Goal: Task Accomplishment & Management: Manage account settings

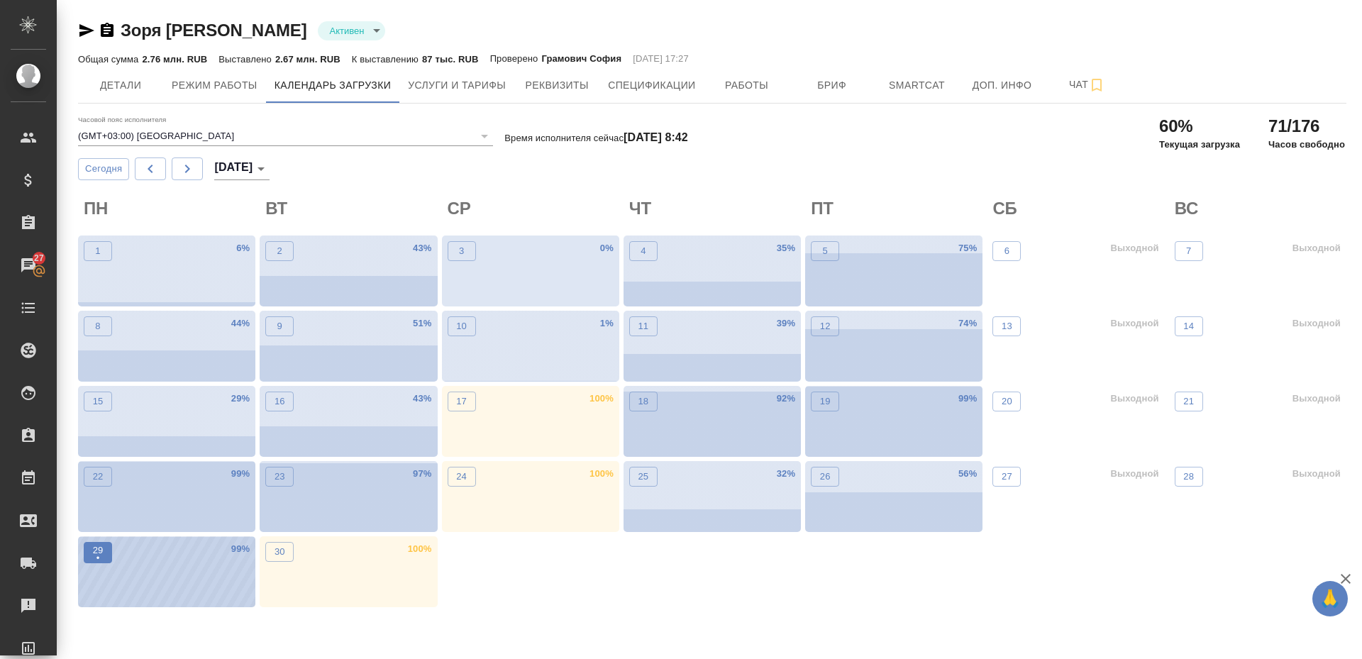
click at [89, 560] on button "29 •" at bounding box center [98, 552] width 28 height 21
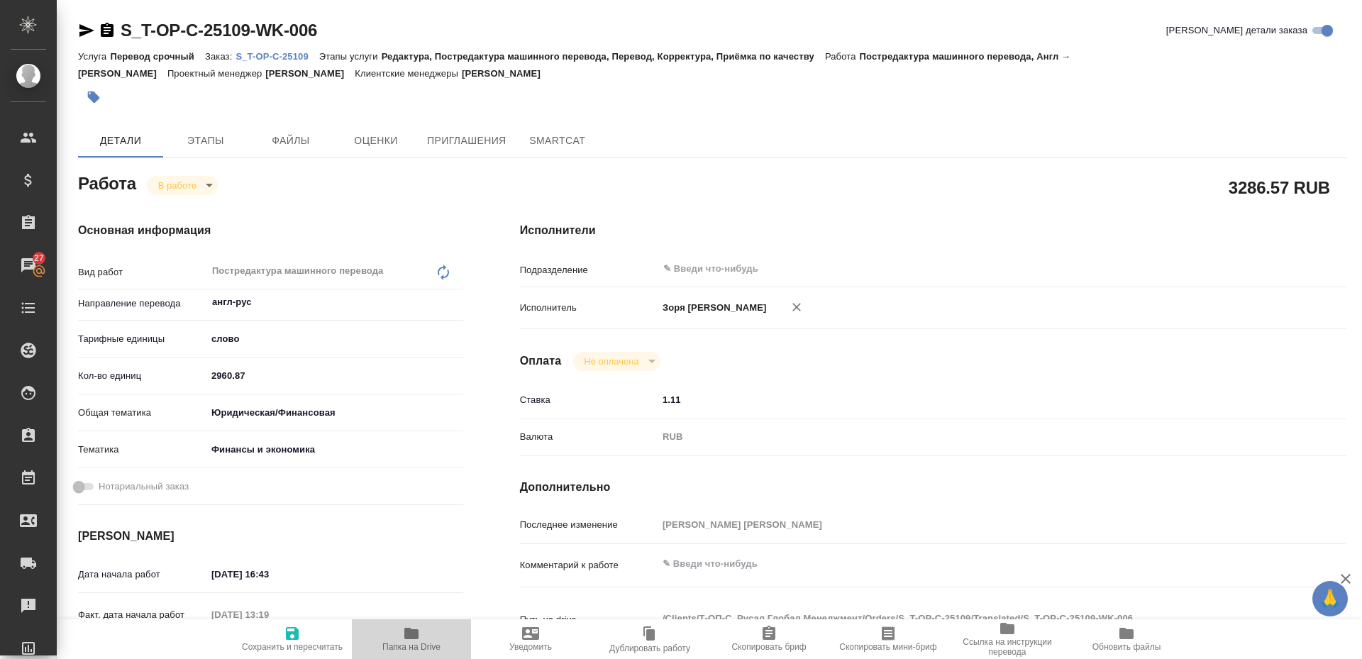
click at [411, 642] on span "Папка на Drive" at bounding box center [411, 647] width 58 height 10
click at [180, 192] on body "🙏 .cls-1 fill:#fff; AWATERA Zoria Tatiana Клиенты Спецификации Заказы 27 Чаты T…" at bounding box center [681, 329] width 1362 height 659
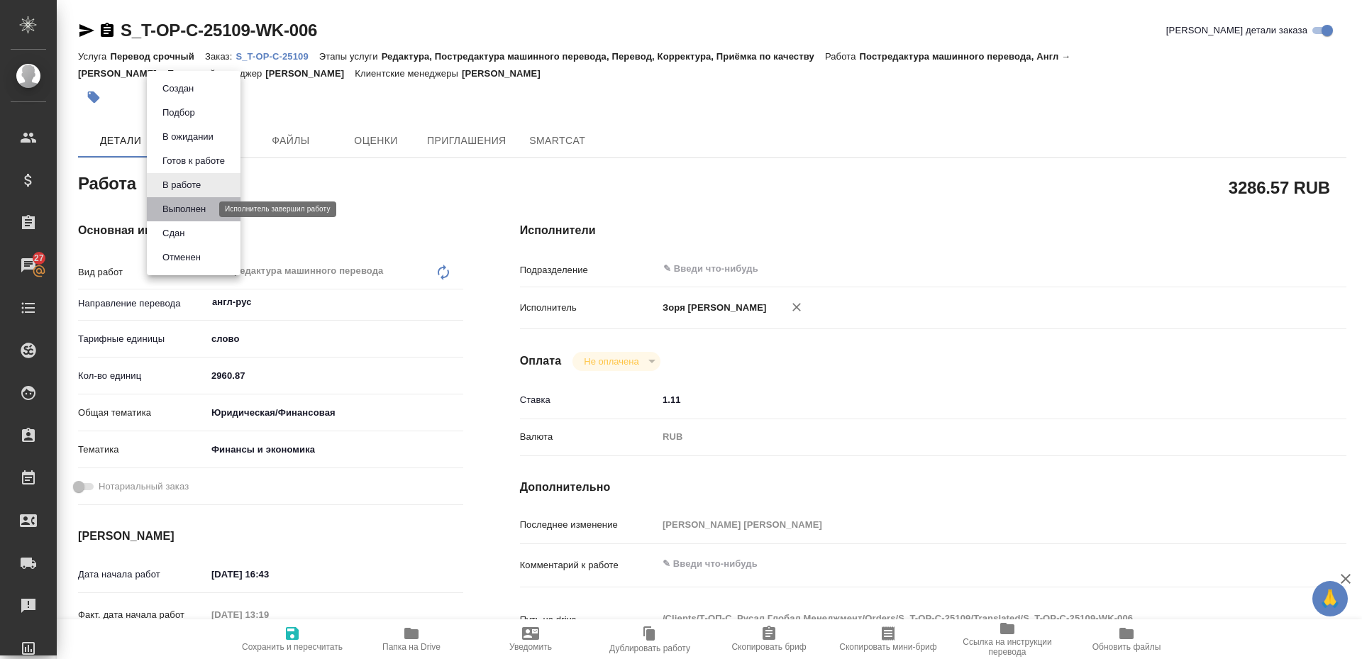
click at [170, 207] on button "Выполнен" at bounding box center [184, 209] width 52 height 16
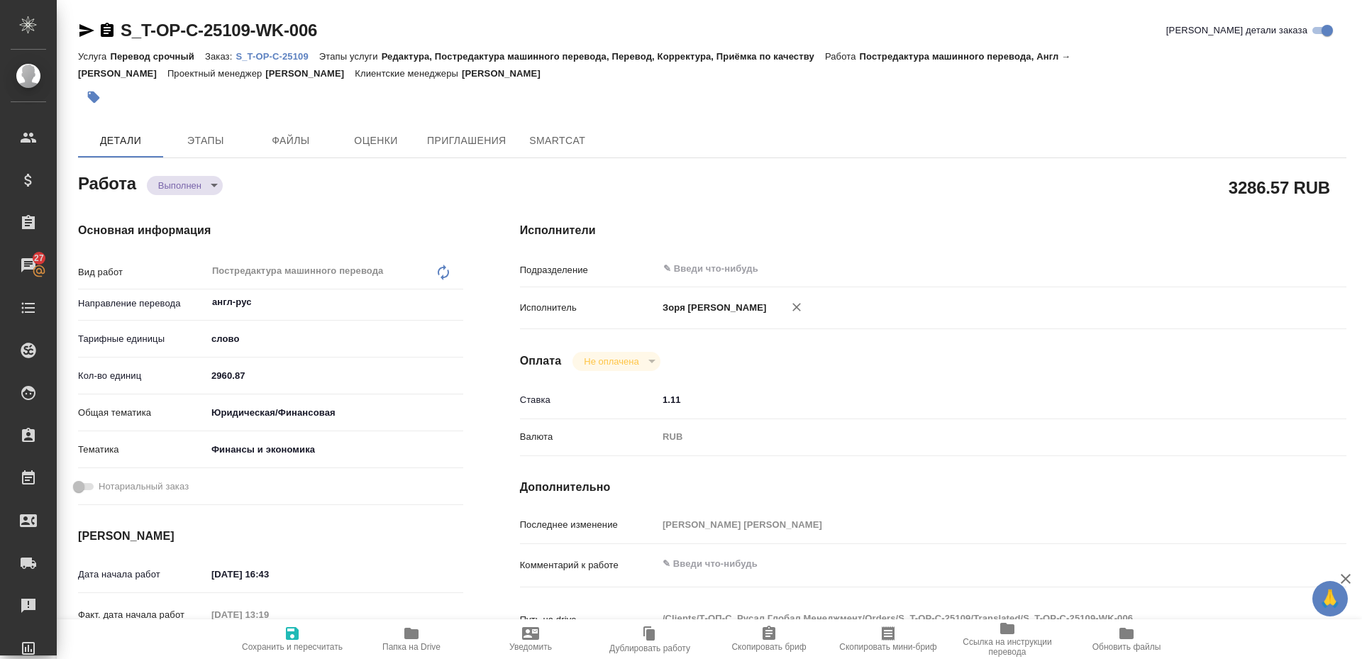
type textarea "x"
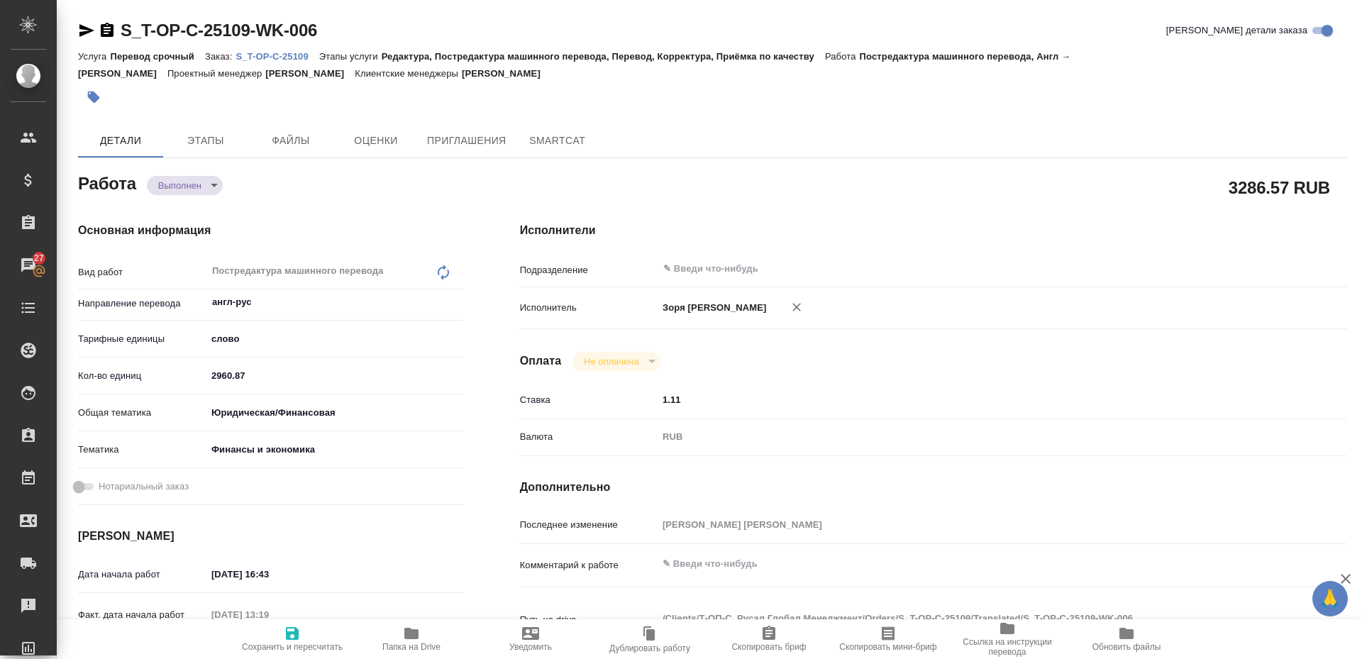
type textarea "x"
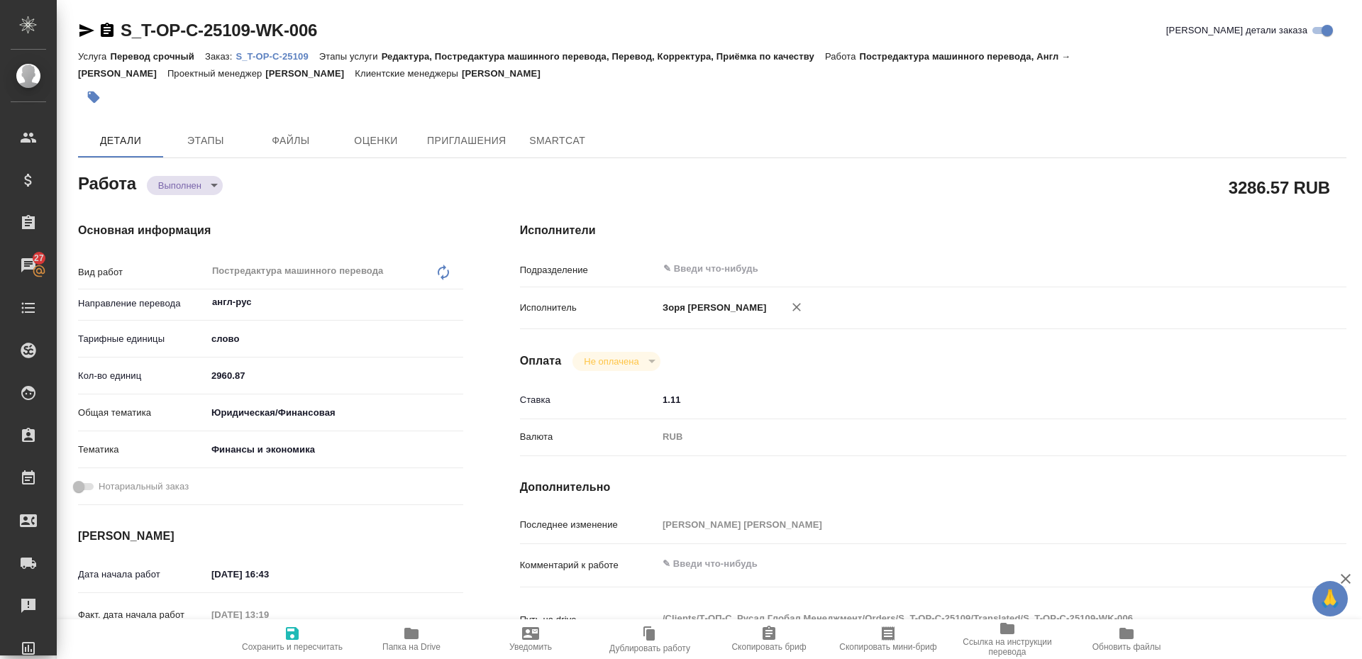
click at [88, 33] on icon "button" at bounding box center [86, 30] width 17 height 17
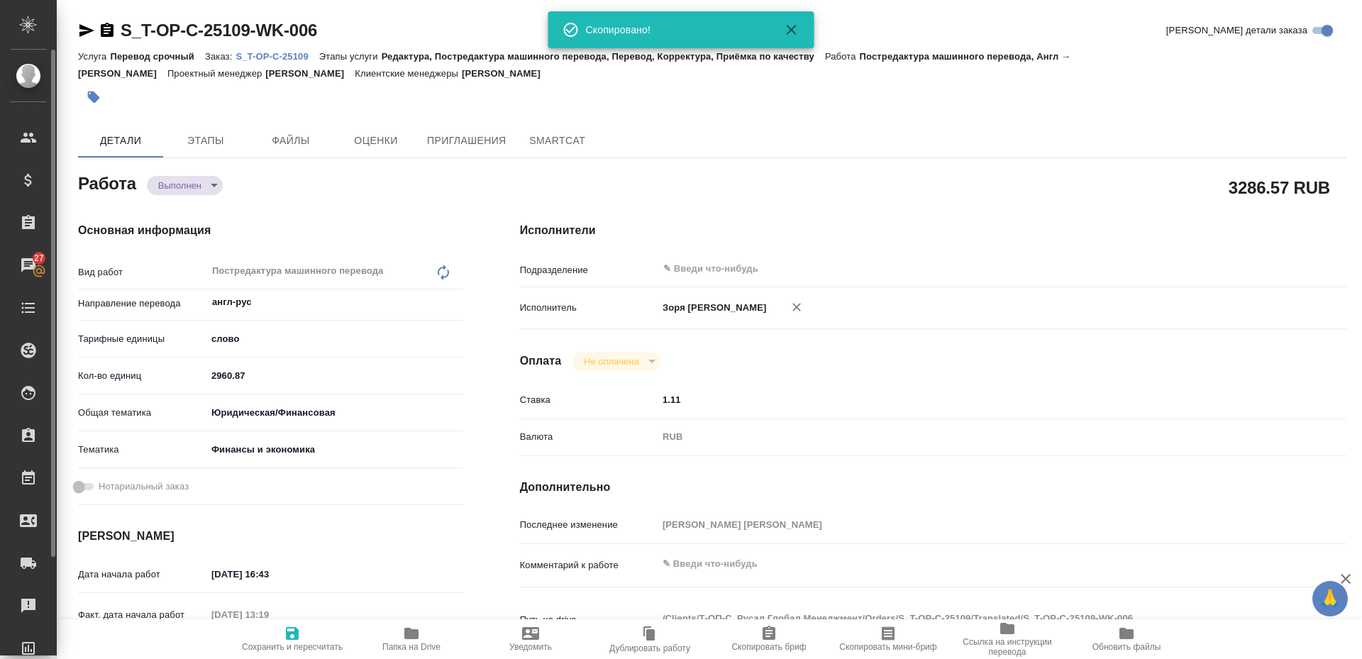
type textarea "x"
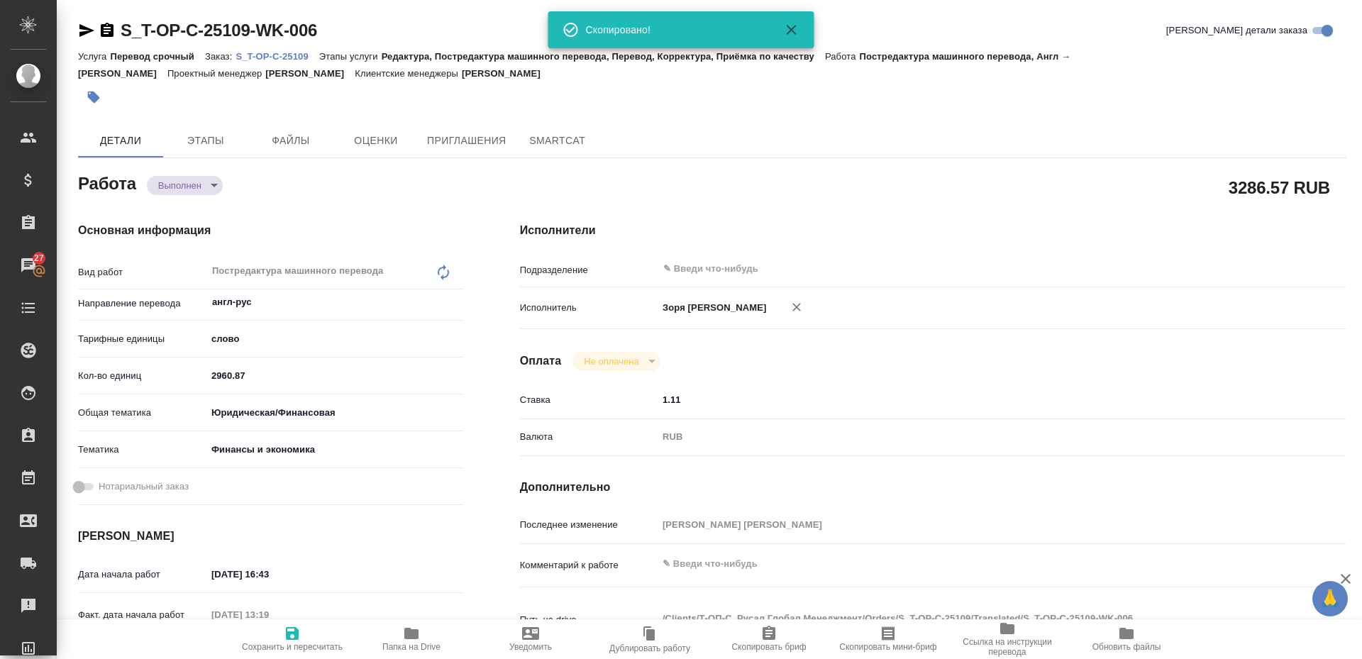
type textarea "x"
